Goal: Task Accomplishment & Management: Use online tool/utility

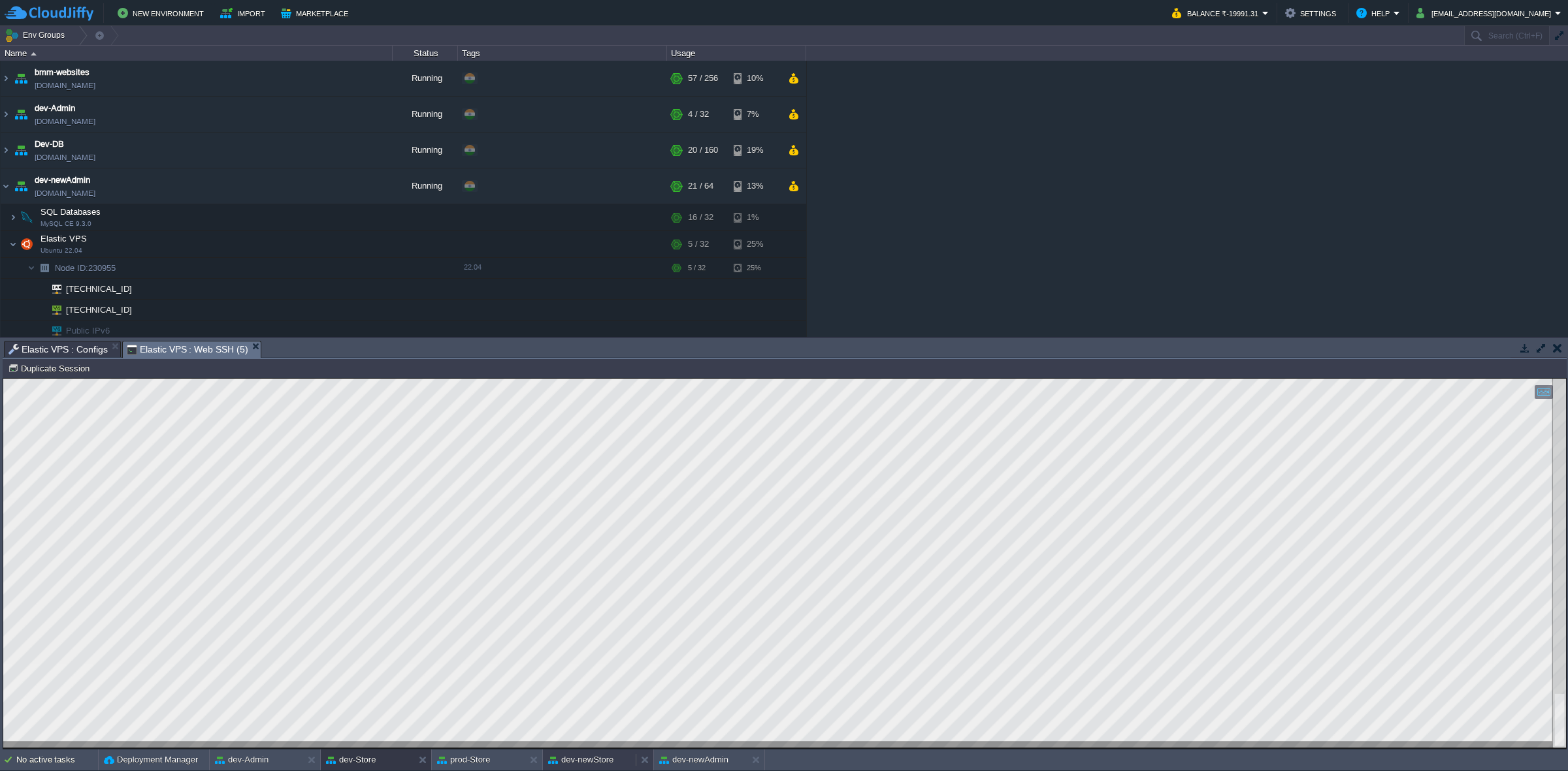
drag, startPoint x: 598, startPoint y: 758, endPoint x: 585, endPoint y: 753, distance: 13.9
click at [598, 758] on button "dev-newStore" at bounding box center [580, 760] width 65 height 13
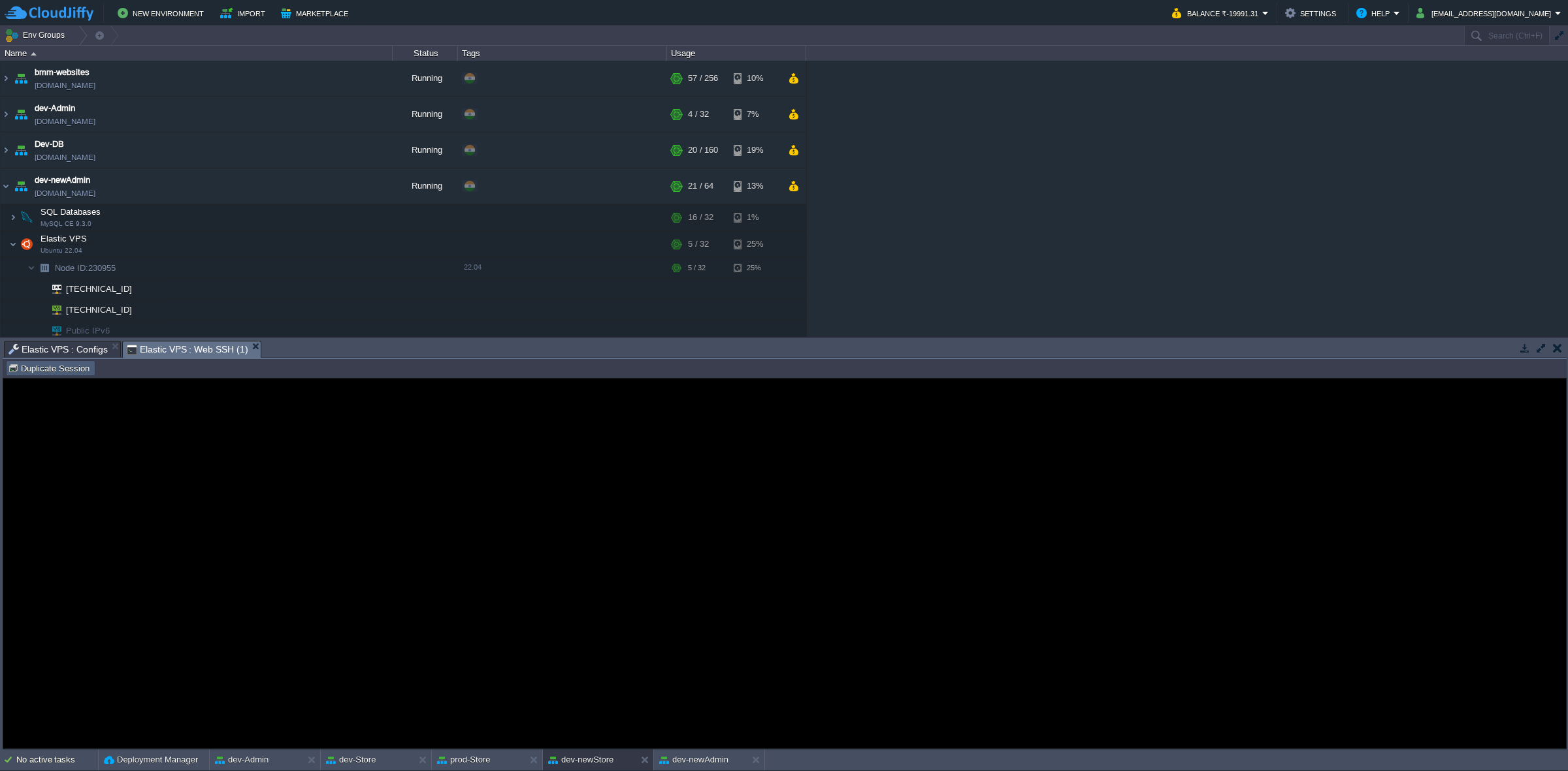
click at [73, 374] on button "Duplicate Session" at bounding box center [51, 368] width 86 height 12
click at [98, 346] on span "Elastic VPS : Configs" at bounding box center [59, 349] width 100 height 16
click at [248, 350] on em "Elastic VPS : Web SSH (1)" at bounding box center [194, 349] width 134 height 16
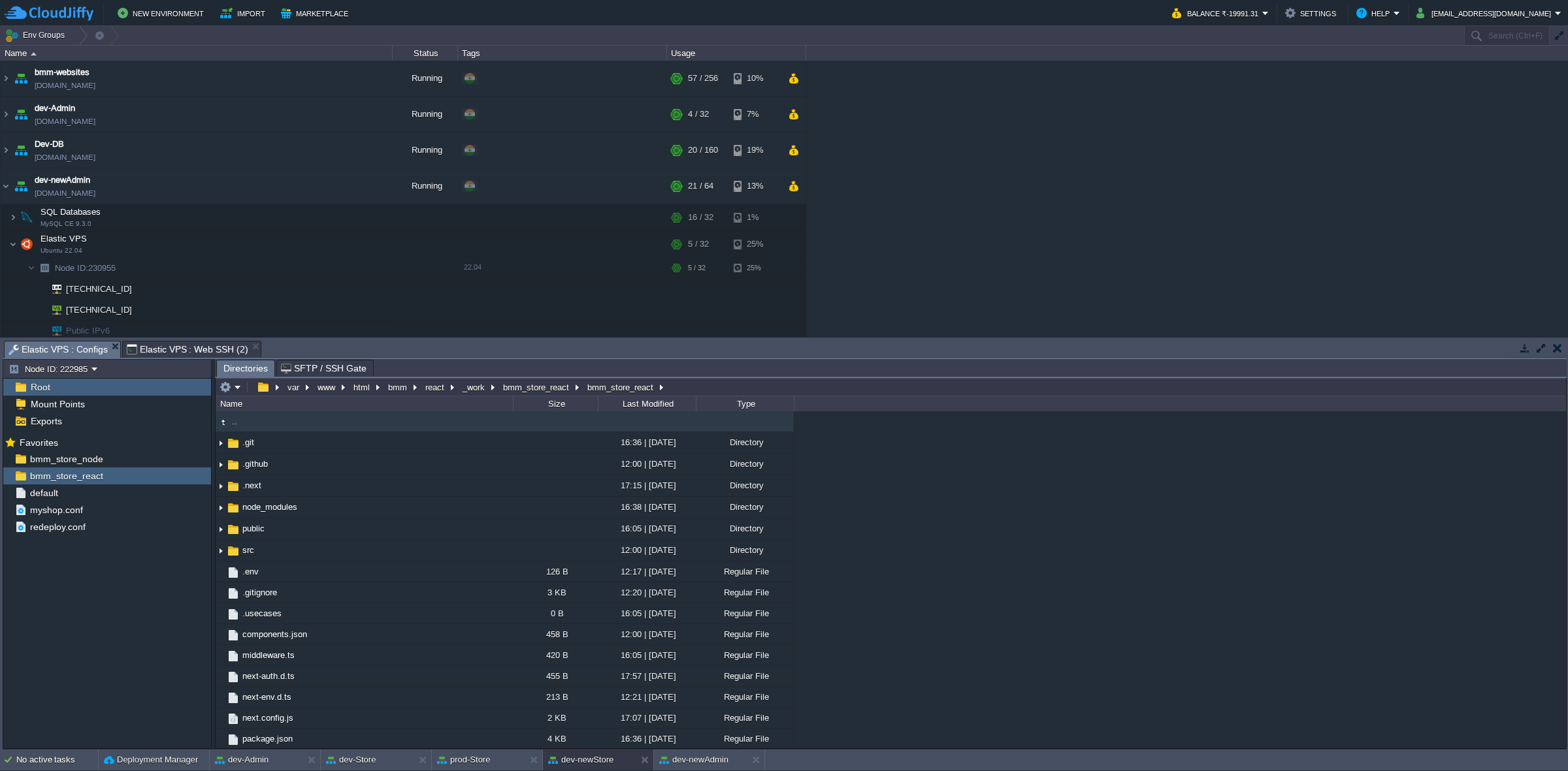
type input "#000000"
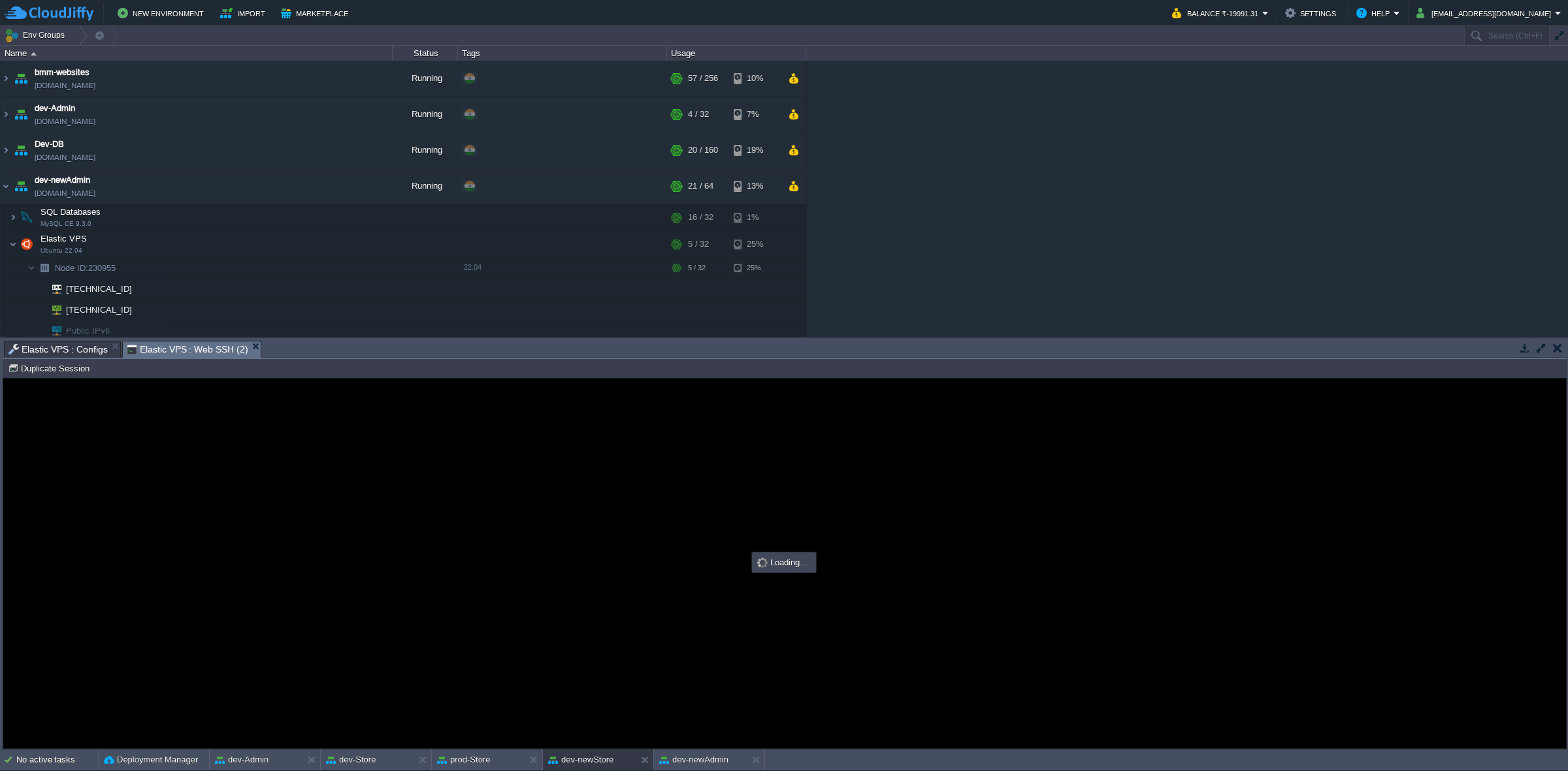
click at [164, 351] on span "Elastic VPS : Web SSH (2)" at bounding box center [188, 349] width 122 height 16
click at [82, 349] on span "Elastic VPS : Configs" at bounding box center [59, 349] width 100 height 16
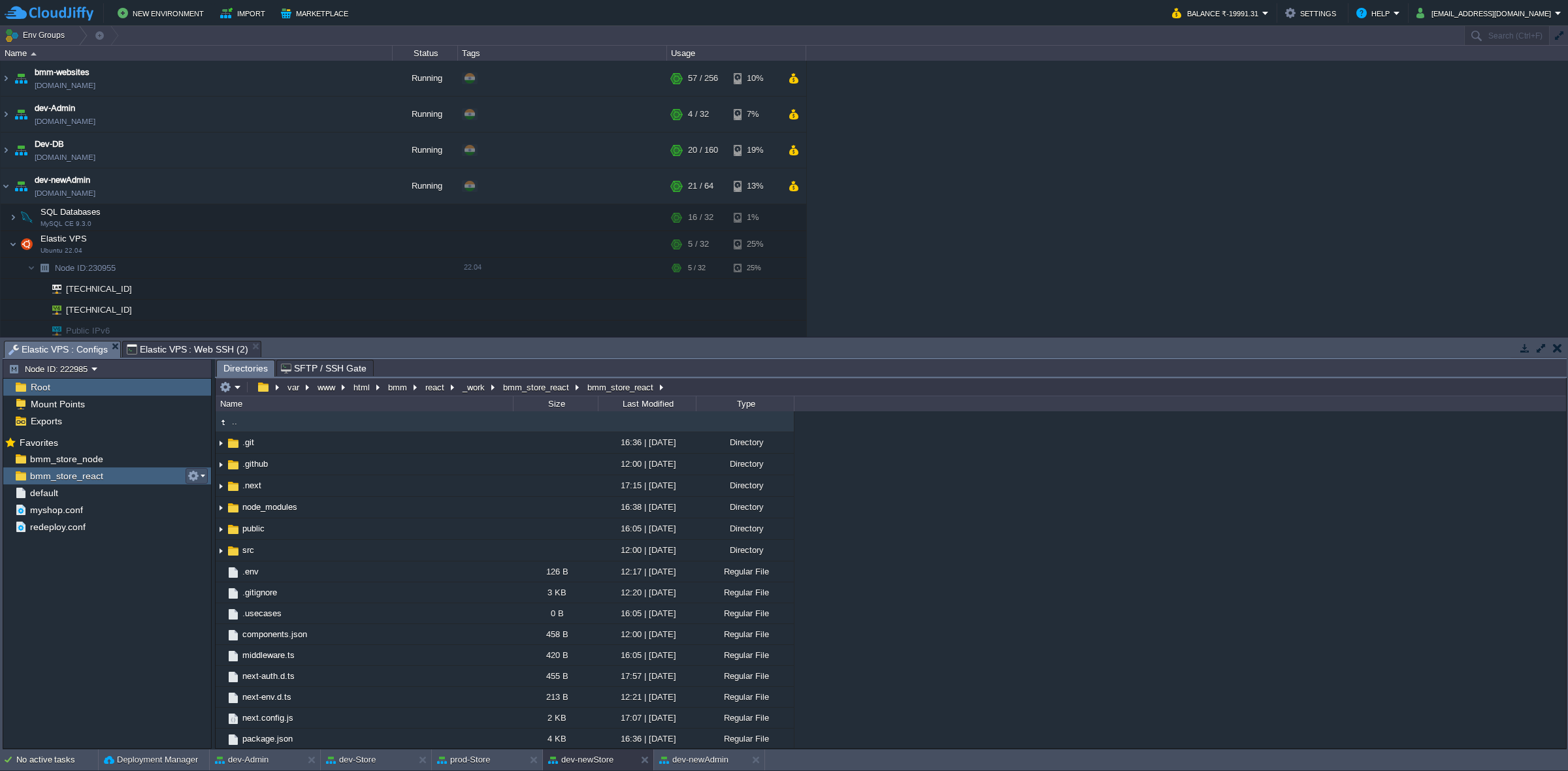
click at [194, 482] on button "button" at bounding box center [194, 476] width 12 height 12
click at [207, 495] on span "Copy Path" at bounding box center [225, 495] width 40 height 10
click at [187, 347] on span "Elastic VPS : Web SSH (2)" at bounding box center [188, 349] width 122 height 16
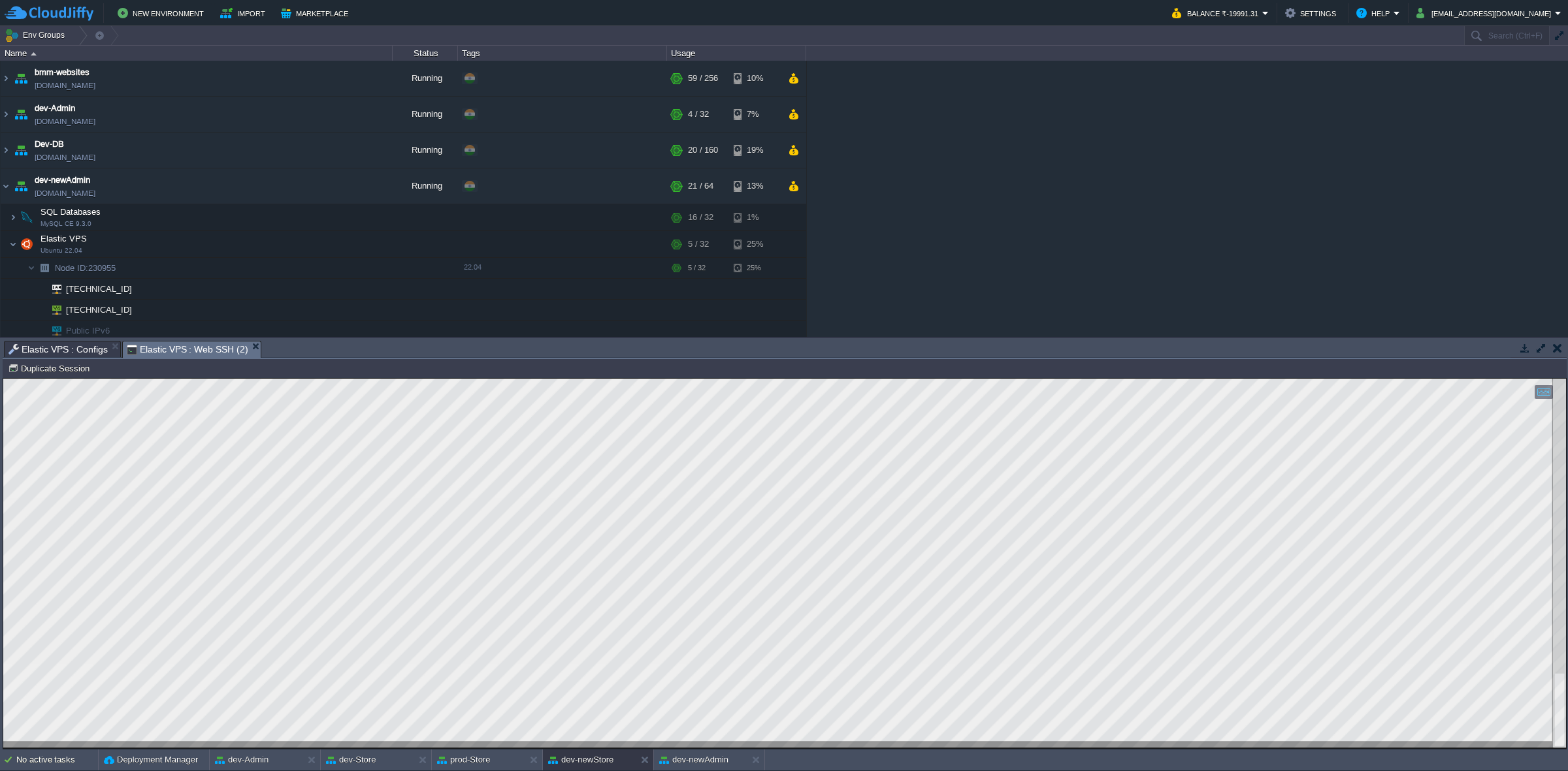
click at [518, 746] on div at bounding box center [784, 564] width 1562 height 369
click at [706, 760] on button "dev-newAdmin" at bounding box center [693, 760] width 69 height 13
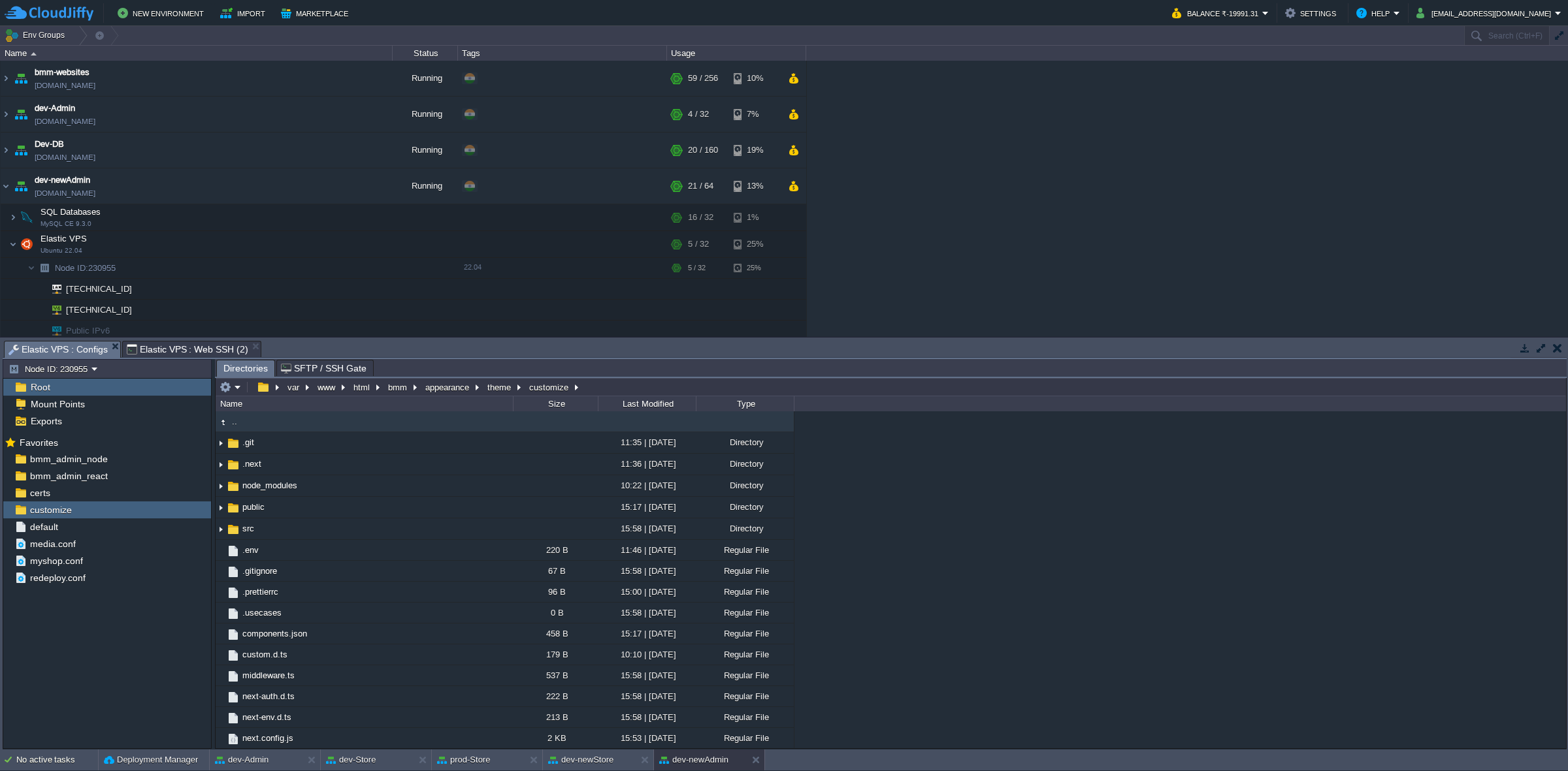
click at [77, 347] on span "Elastic VPS : Configs" at bounding box center [59, 349] width 100 height 16
click at [123, 474] on div "bmm_admin_react" at bounding box center [107, 476] width 207 height 17
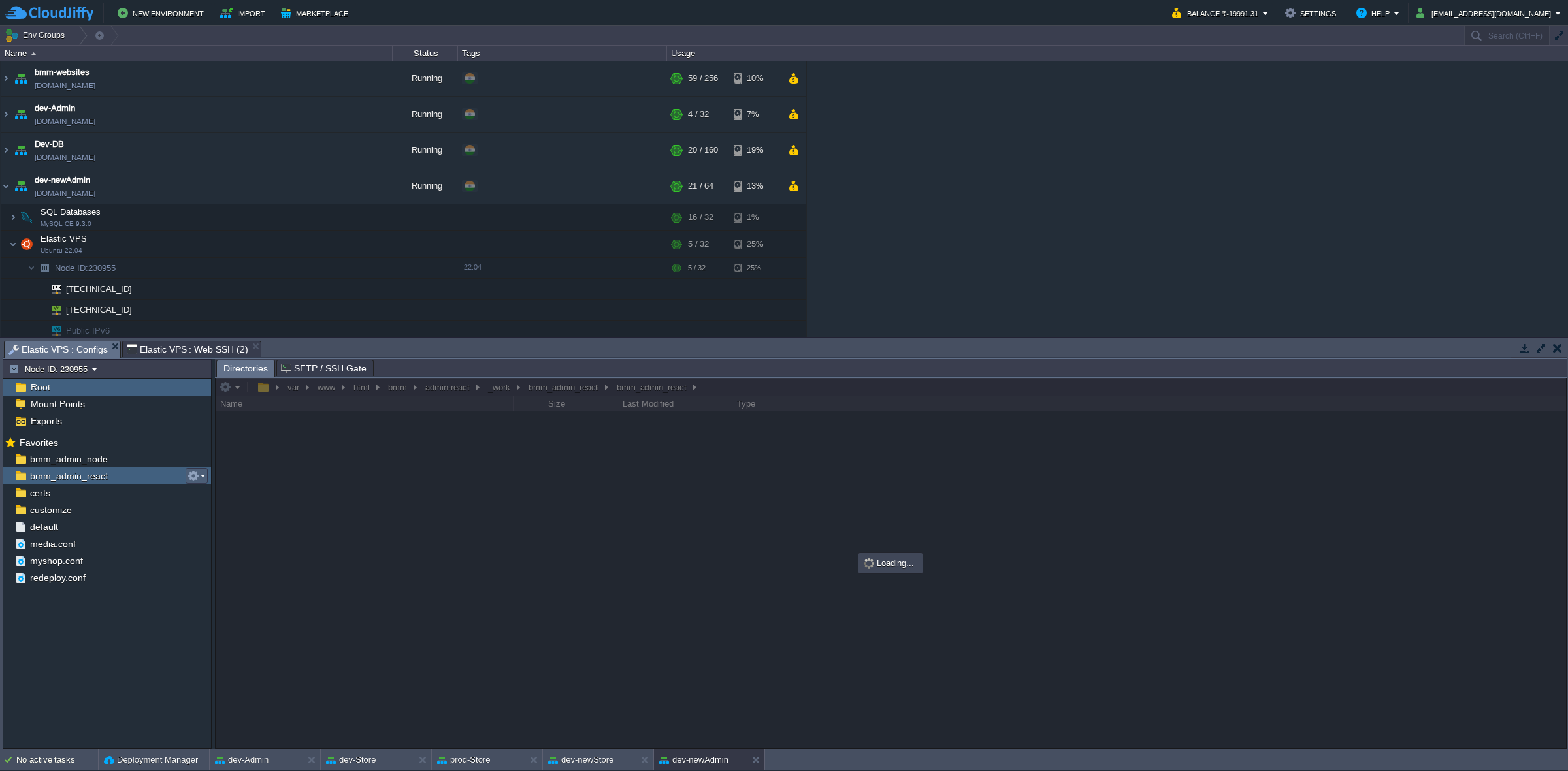
click at [197, 472] on button "button" at bounding box center [194, 476] width 12 height 12
click at [239, 490] on span "Copy Path" at bounding box center [225, 495] width 40 height 10
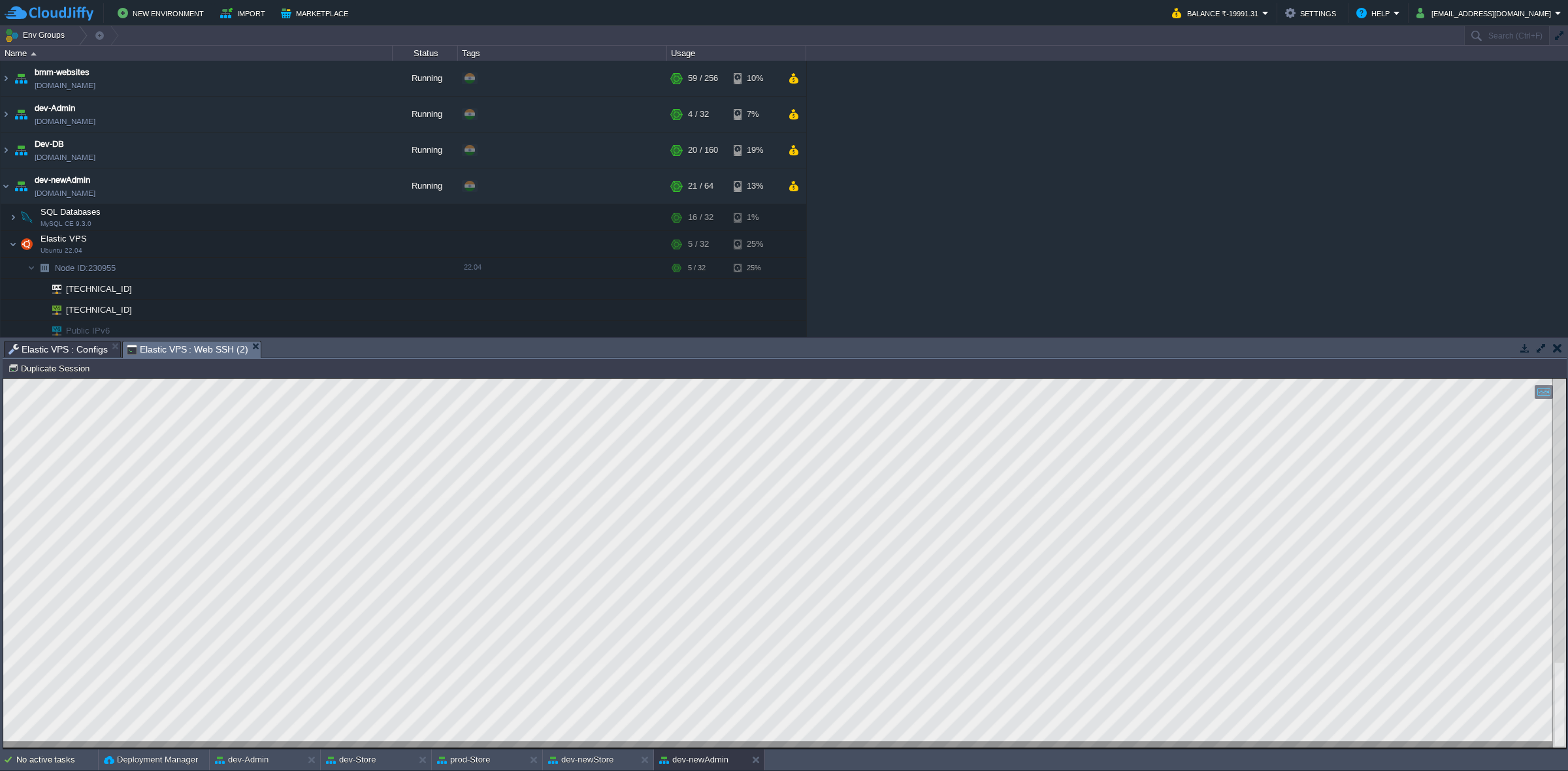
click at [194, 341] on span "Elastic VPS : Web SSH (2)" at bounding box center [188, 349] width 122 height 16
click at [259, 762] on button "dev-Admin" at bounding box center [241, 760] width 54 height 13
click at [690, 765] on button "dev-newAdmin" at bounding box center [693, 760] width 69 height 13
click at [395, 745] on div at bounding box center [784, 564] width 1562 height 369
click at [260, 767] on div "dev-Admin" at bounding box center [255, 760] width 93 height 21
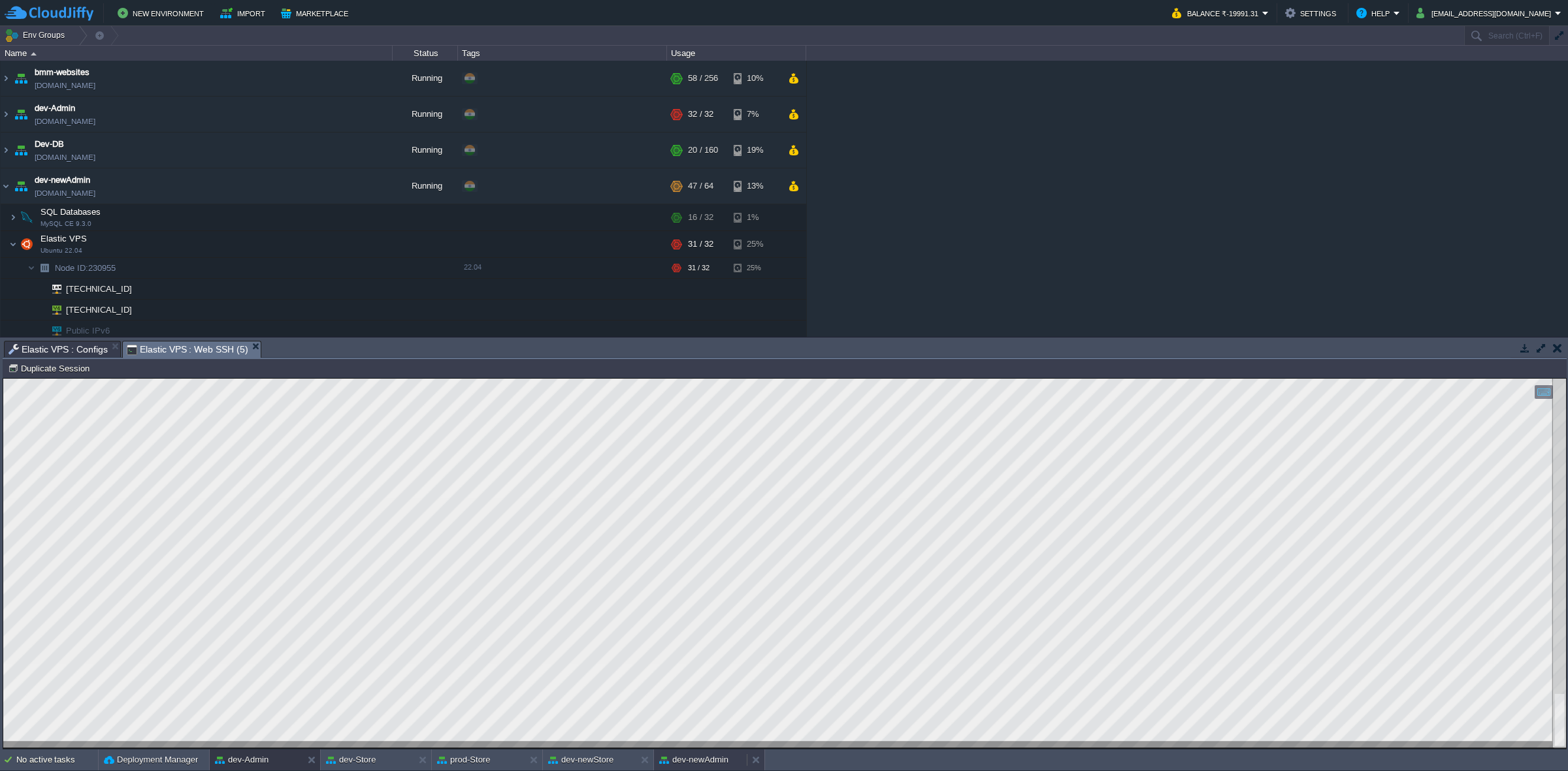
click at [697, 751] on div "dev-newAdmin" at bounding box center [700, 760] width 93 height 21
click at [262, 759] on button "dev-Admin" at bounding box center [241, 760] width 54 height 13
click at [577, 758] on button "dev-newStore" at bounding box center [580, 760] width 65 height 13
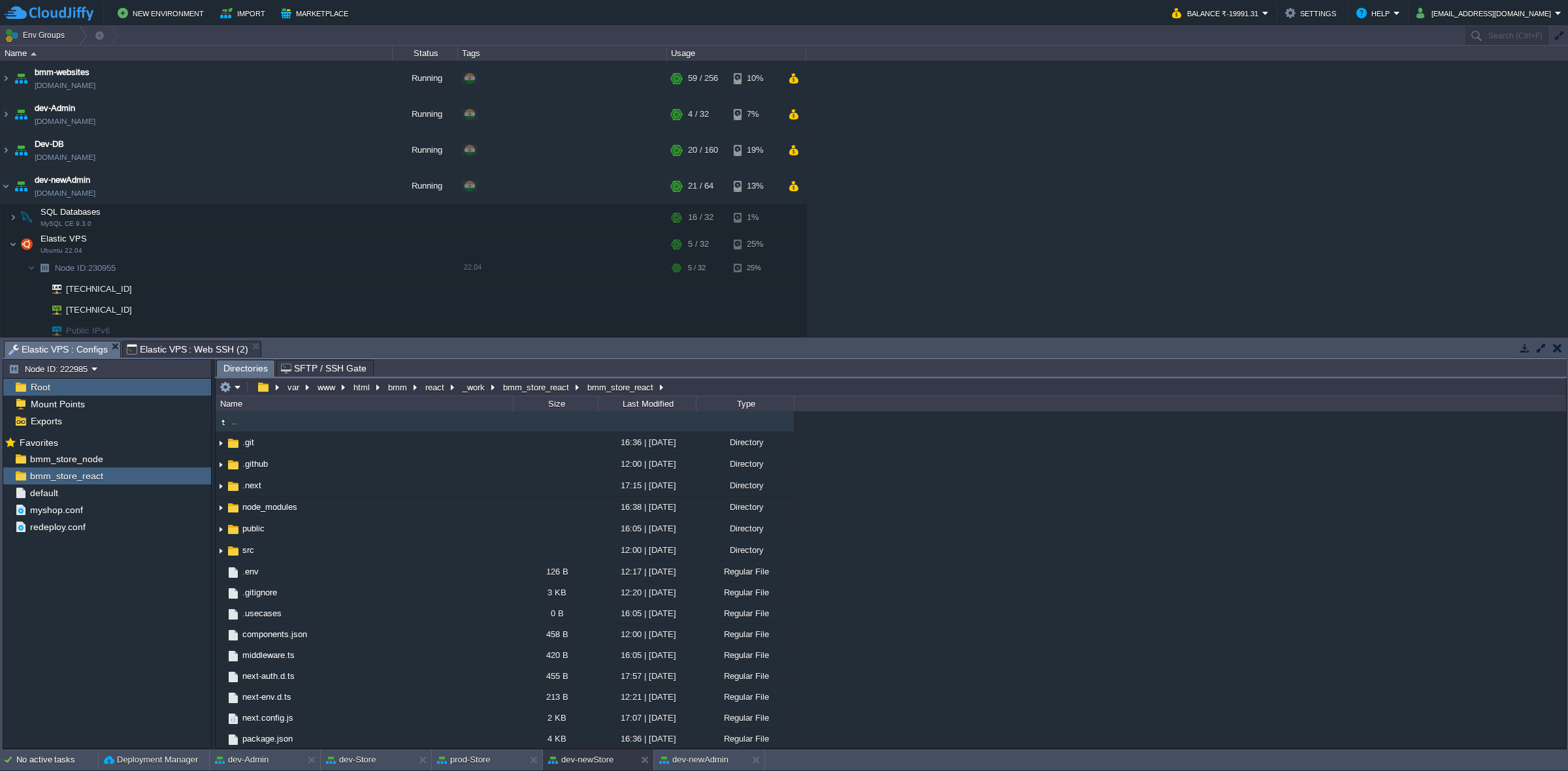
click at [64, 346] on span "Elastic VPS : Configs" at bounding box center [59, 349] width 100 height 16
click at [191, 457] on button "button" at bounding box center [194, 459] width 12 height 12
click at [227, 480] on span "Copy Path" at bounding box center [225, 478] width 40 height 10
type textarea "/var/www/html/bmm/node/_work/bmm_store_node/bmm_store_node"
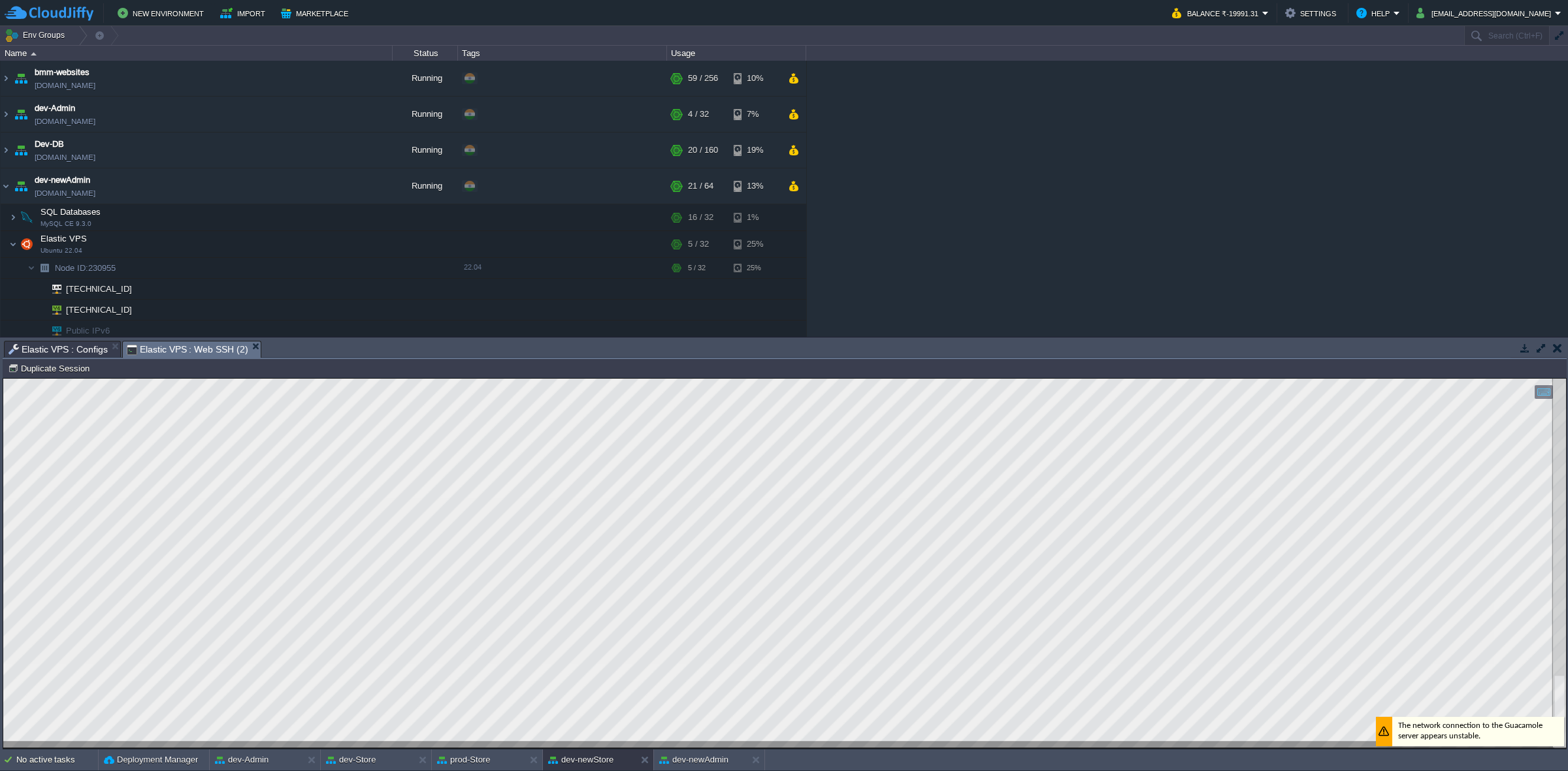
click at [212, 343] on span "Elastic VPS : Web SSH (2)" at bounding box center [188, 349] width 122 height 16
click at [255, 769] on div "dev-Admin" at bounding box center [255, 760] width 93 height 21
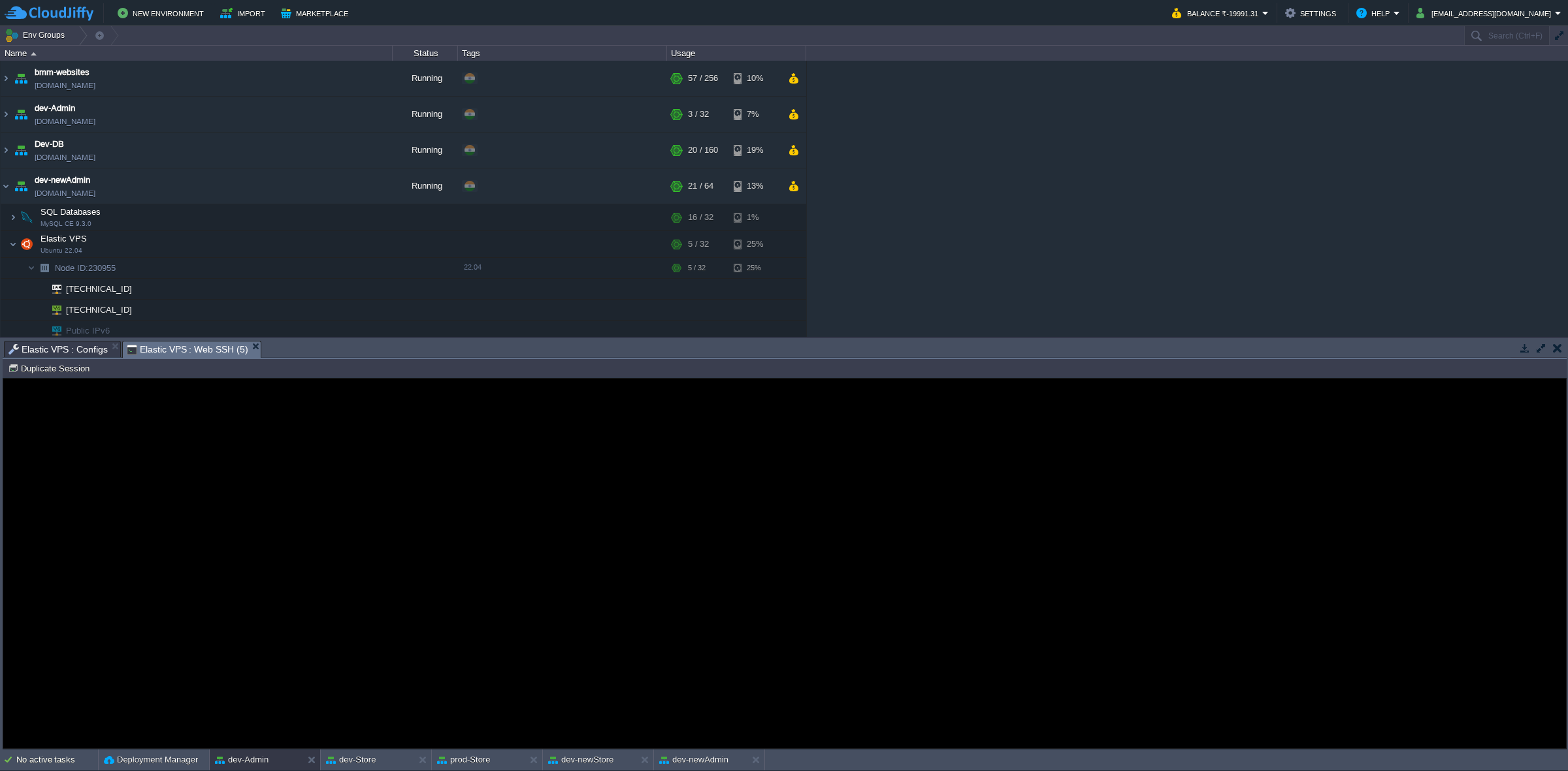
click at [857, 14] on td "New Environment Import Marketplace" at bounding box center [581, 13] width 1152 height 20
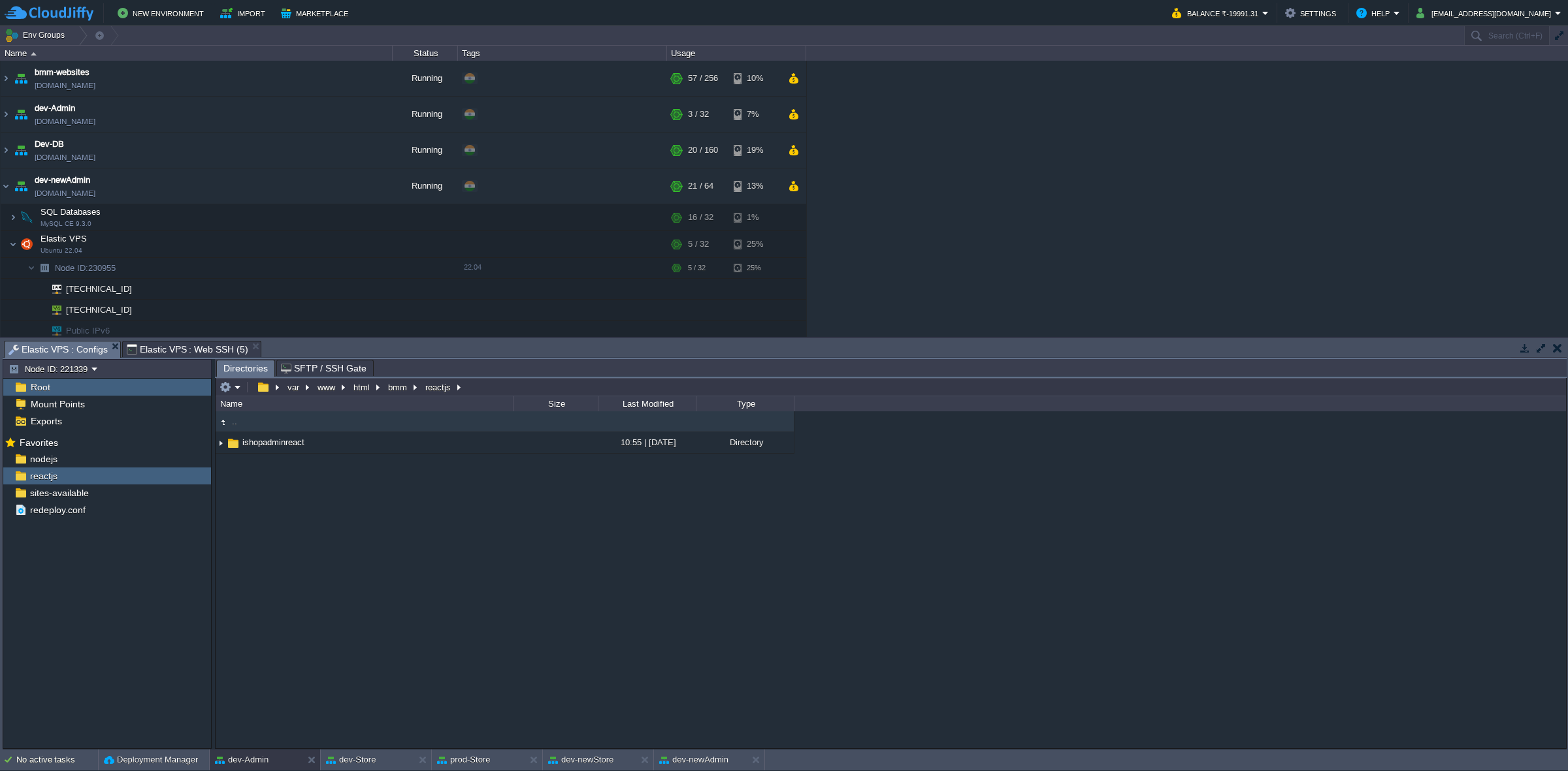
click at [75, 347] on span "Elastic VPS : Configs" at bounding box center [59, 349] width 100 height 16
click at [85, 493] on span "sites-available" at bounding box center [60, 494] width 64 height 12
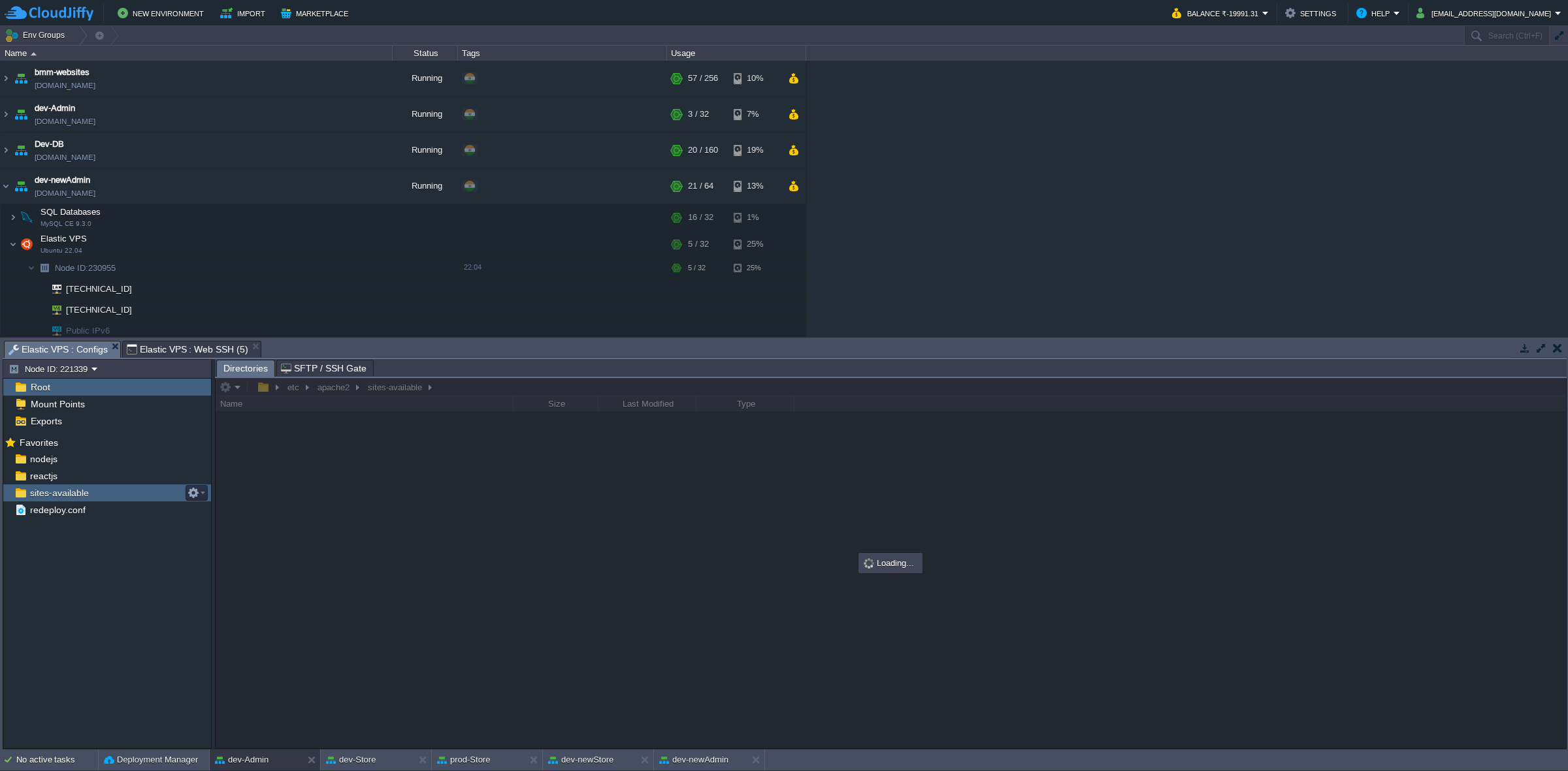
click at [85, 493] on span "sites-available" at bounding box center [60, 494] width 64 height 12
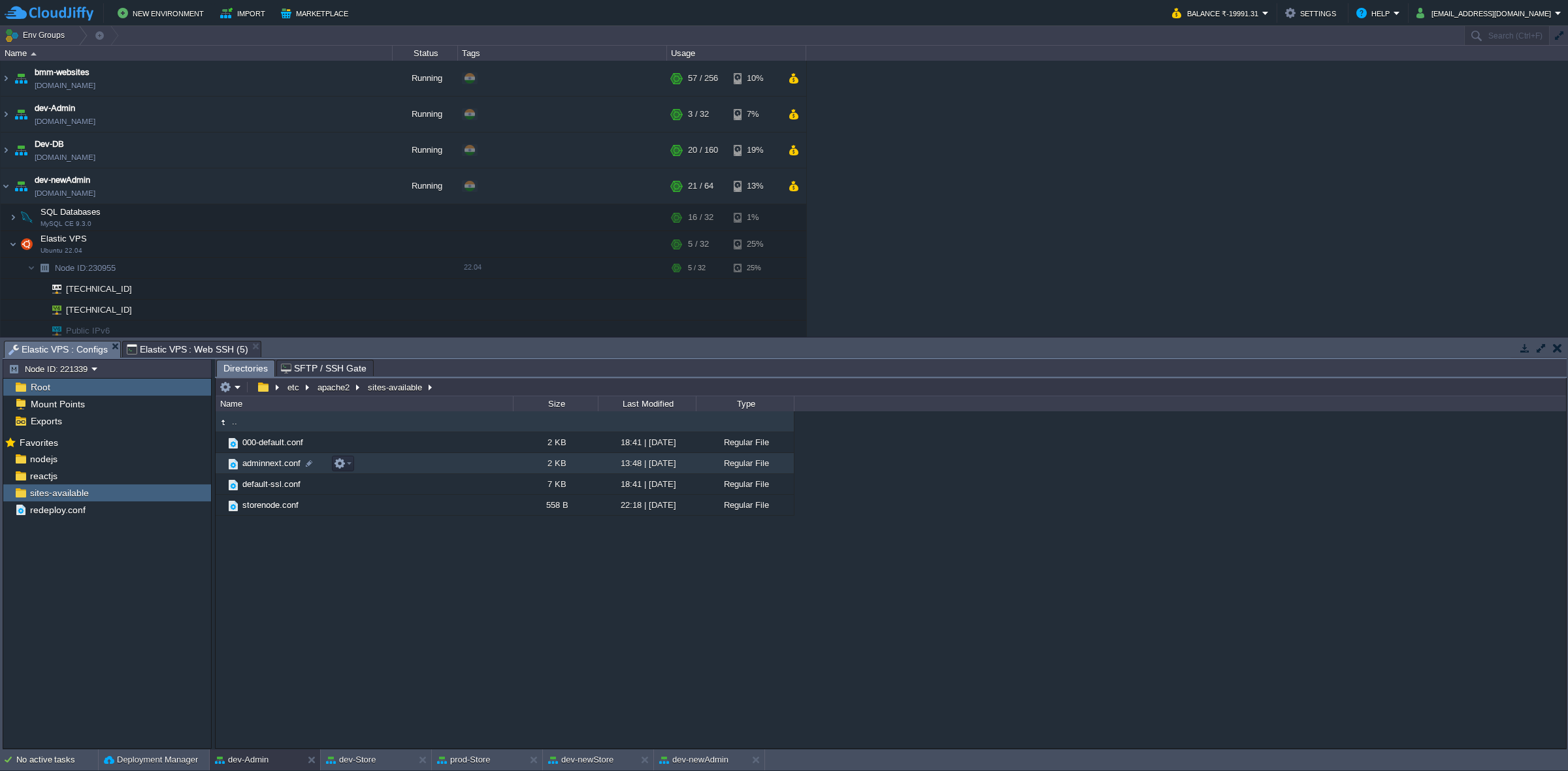
click at [276, 465] on span "adminnext.conf" at bounding box center [271, 463] width 62 height 11
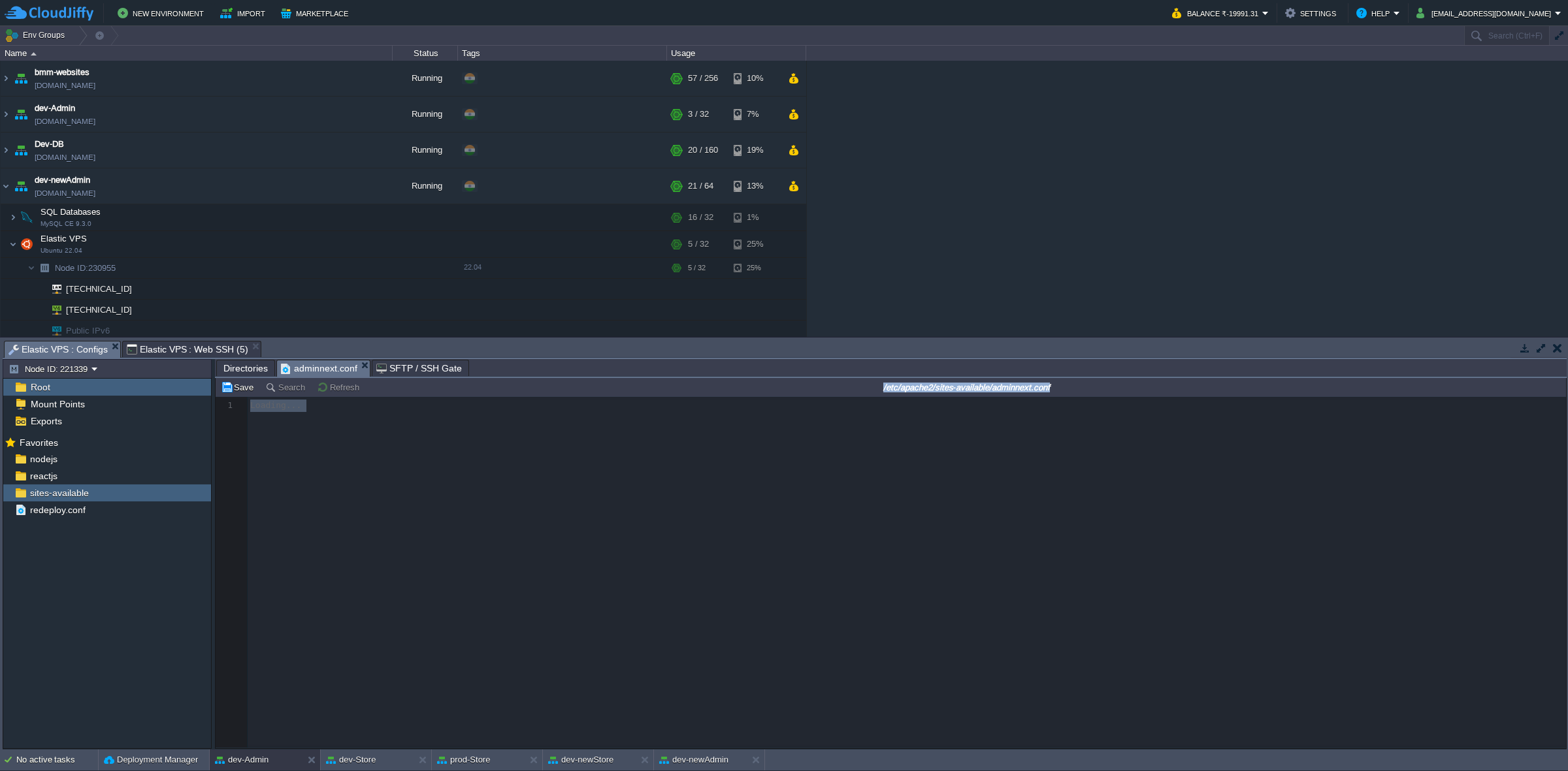
click at [276, 465] on div at bounding box center [891, 573] width 1351 height 351
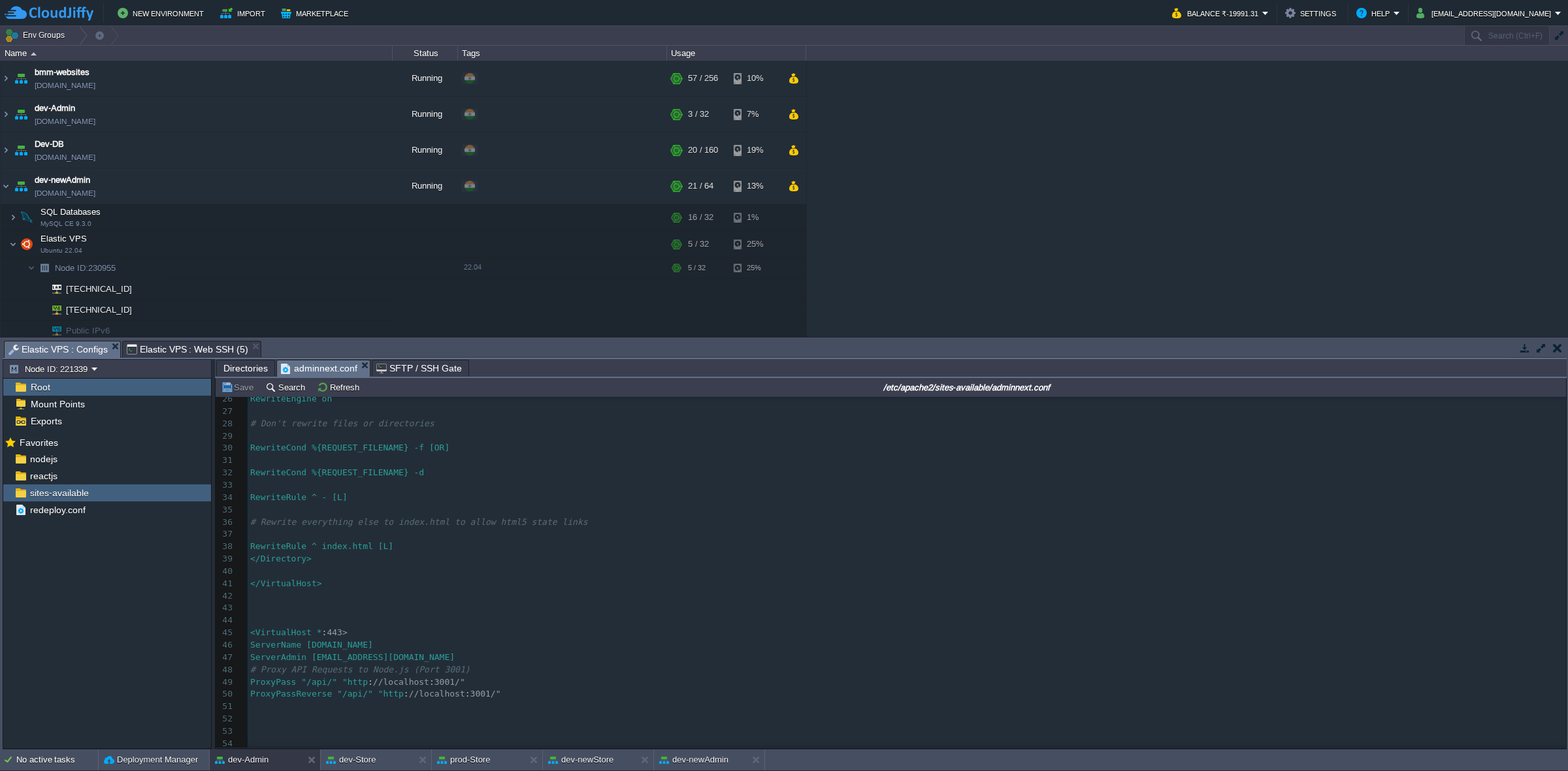
scroll to position [371, 0]
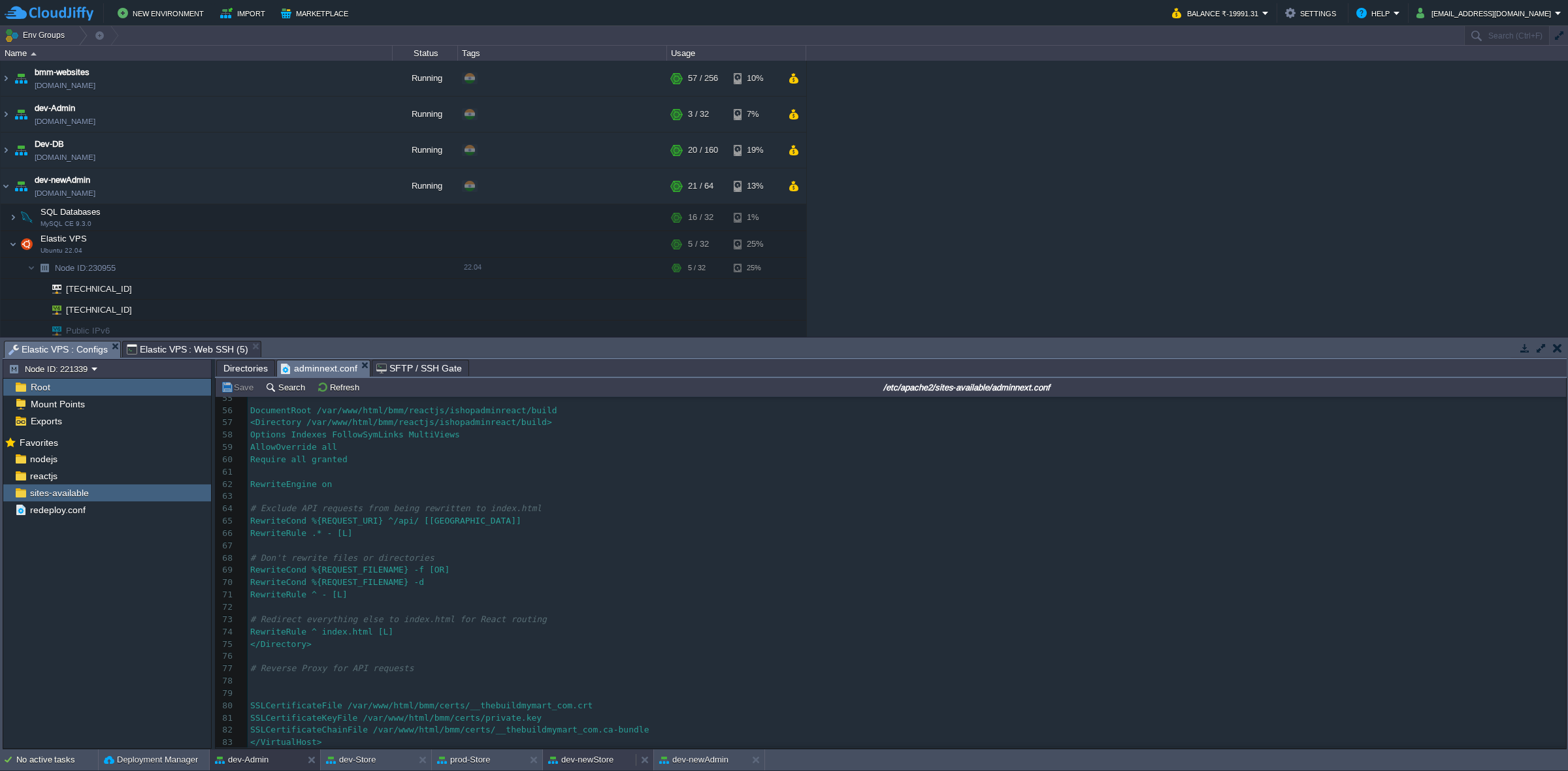
click at [606, 766] on button "dev-newStore" at bounding box center [580, 760] width 65 height 13
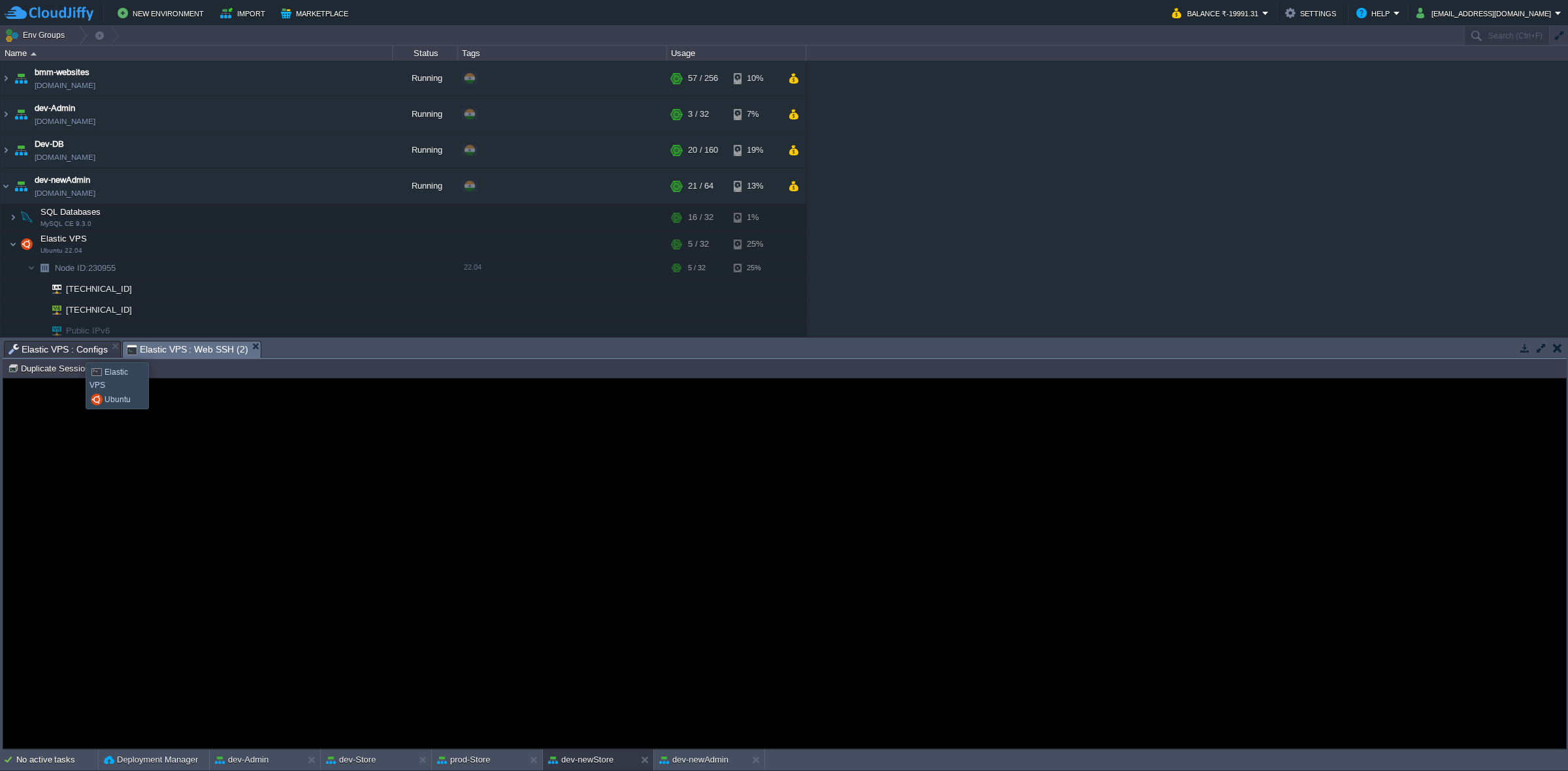
click at [76, 351] on span "Elastic VPS : Configs" at bounding box center [59, 349] width 100 height 16
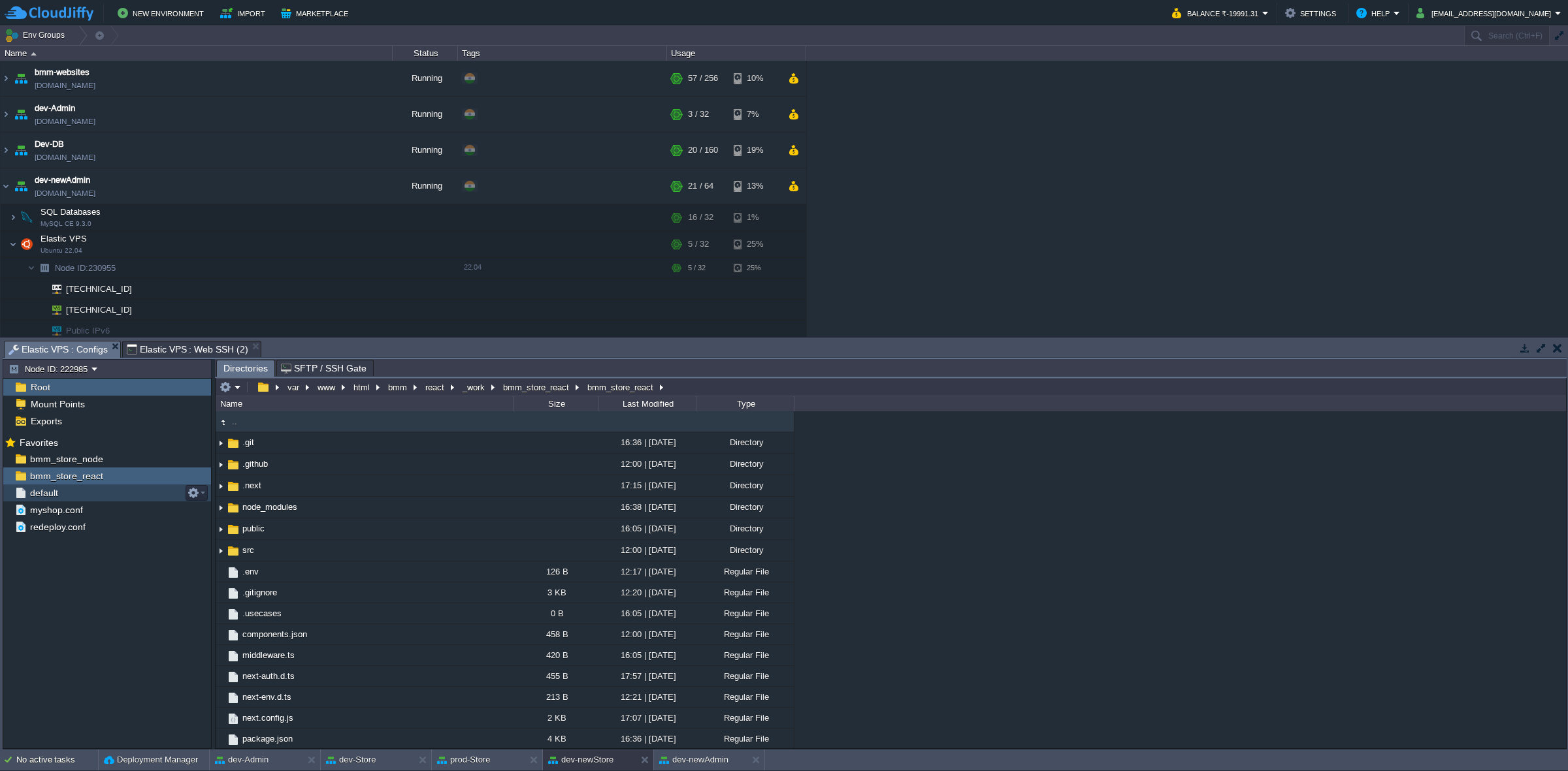
click at [92, 498] on div "default" at bounding box center [107, 493] width 207 height 17
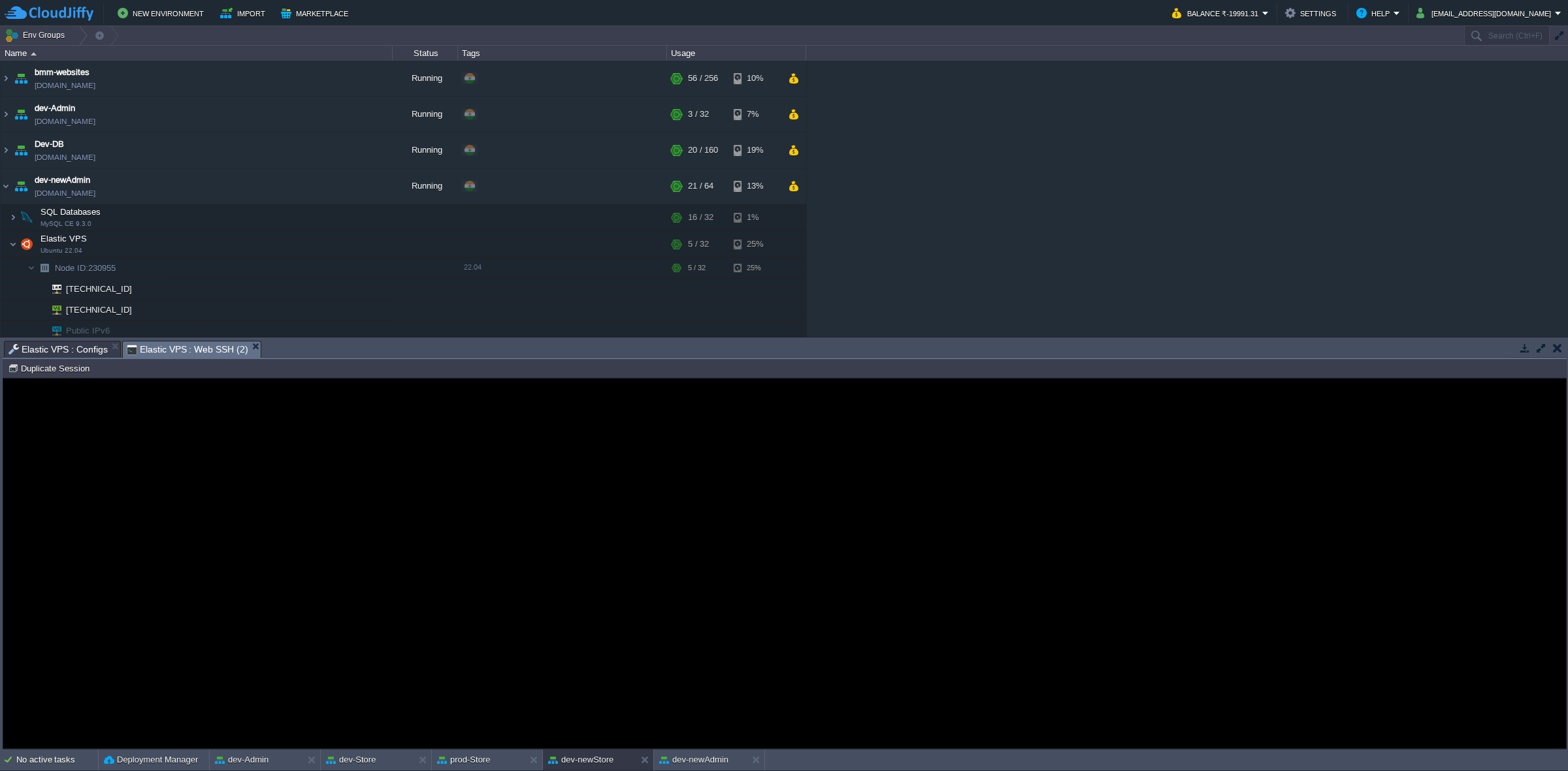
click at [216, 343] on span "Elastic VPS : Web SSH (2)" at bounding box center [188, 349] width 122 height 16
